Goal: Transaction & Acquisition: Purchase product/service

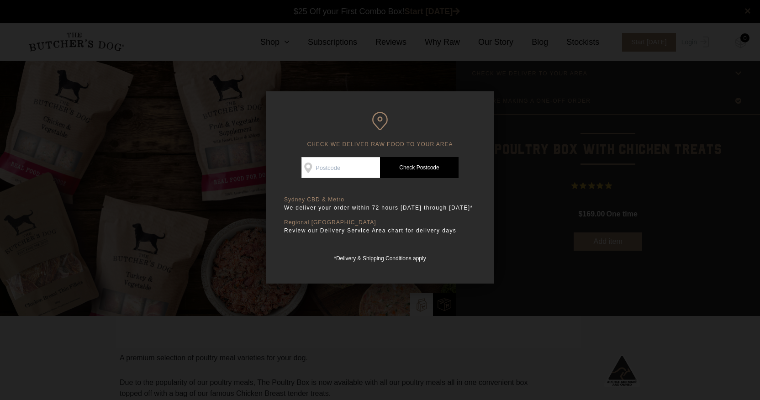
click at [363, 170] on input "Check Availability At" at bounding box center [340, 167] width 79 height 21
type input "2745"
click at [418, 167] on link "Check Postcode" at bounding box center [419, 167] width 79 height 21
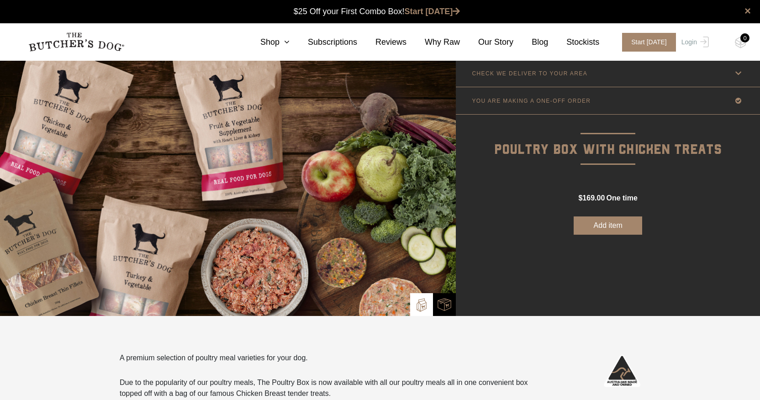
scroll to position [0, 0]
